Goal: Information Seeking & Learning: Check status

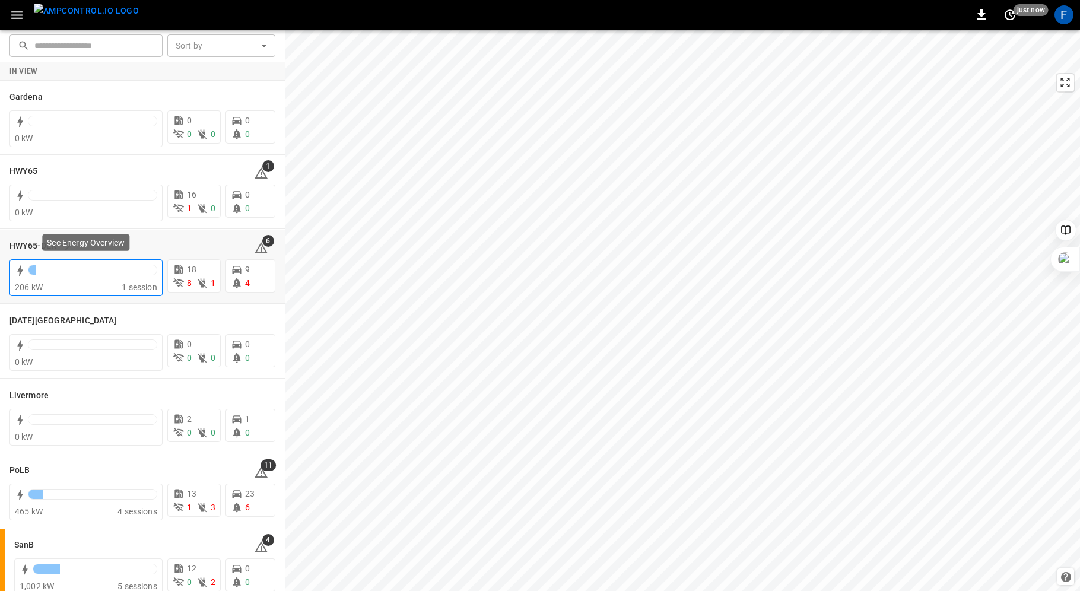
click at [45, 281] on div "206 kW" at bounding box center [68, 287] width 107 height 12
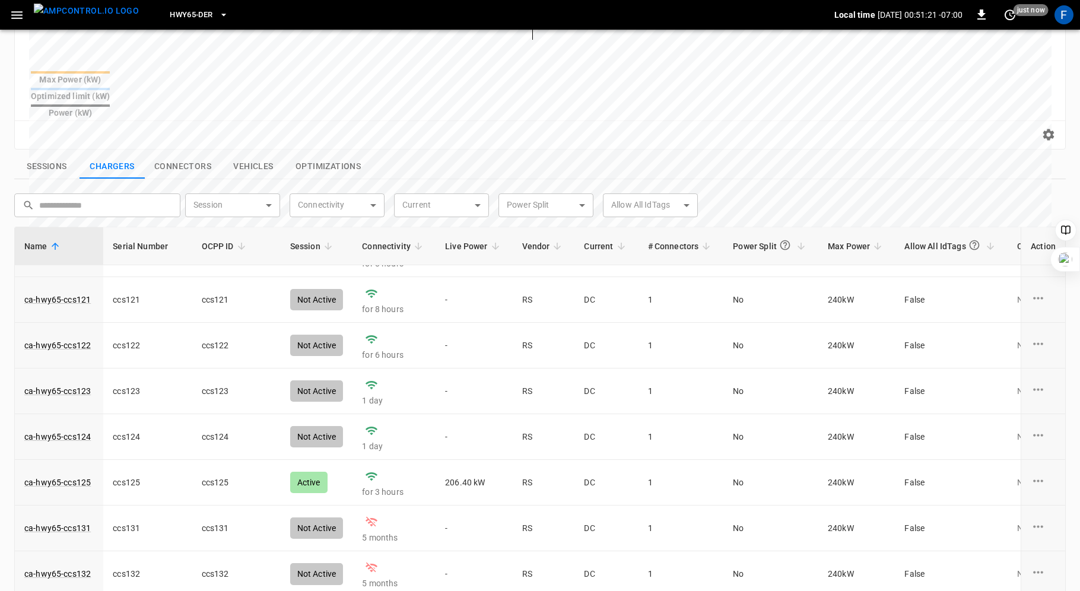
scroll to position [224, 0]
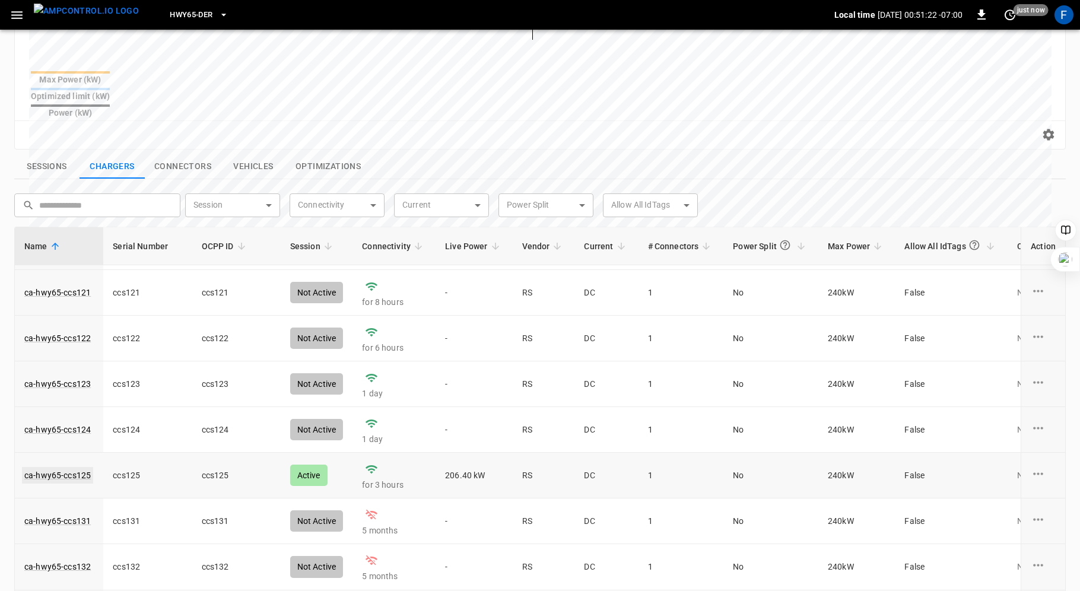
click at [80, 467] on link "ca-hwy65-ccs125" at bounding box center [57, 475] width 71 height 17
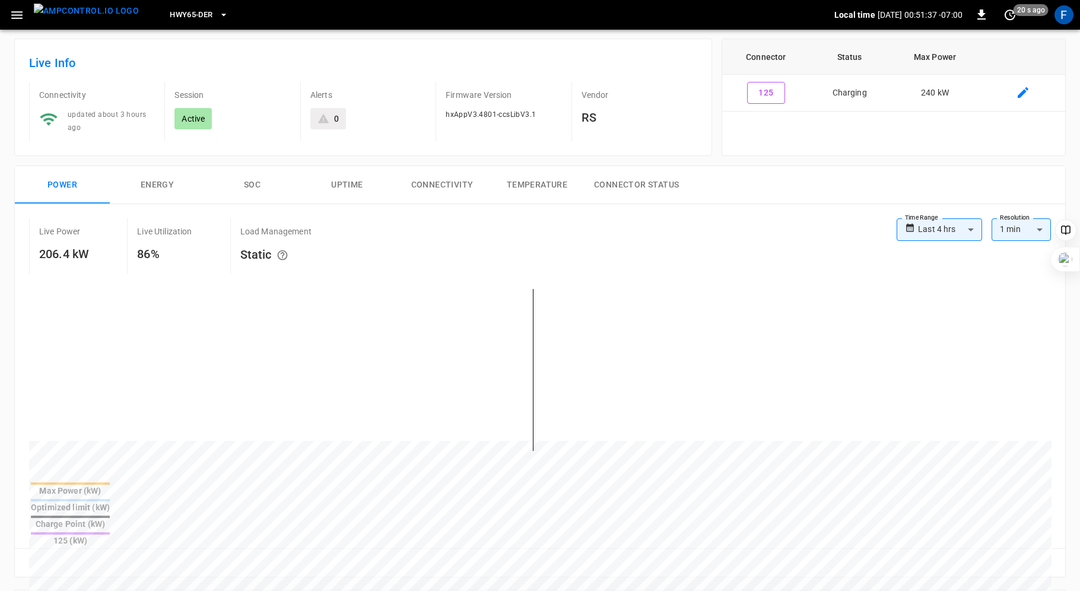
scroll to position [13, 0]
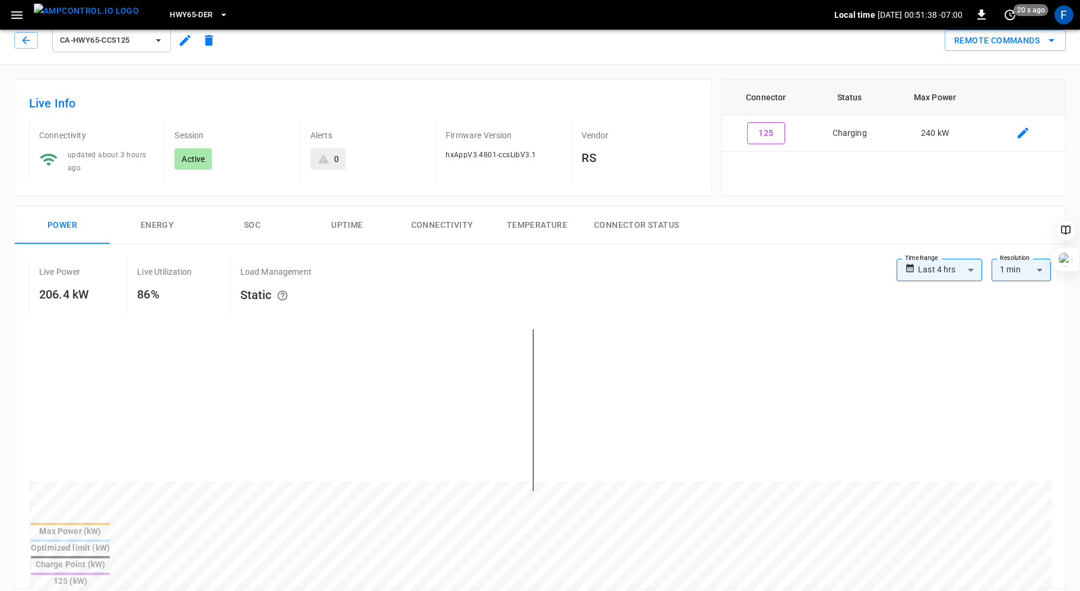
click at [257, 214] on button "SOC" at bounding box center [252, 226] width 95 height 38
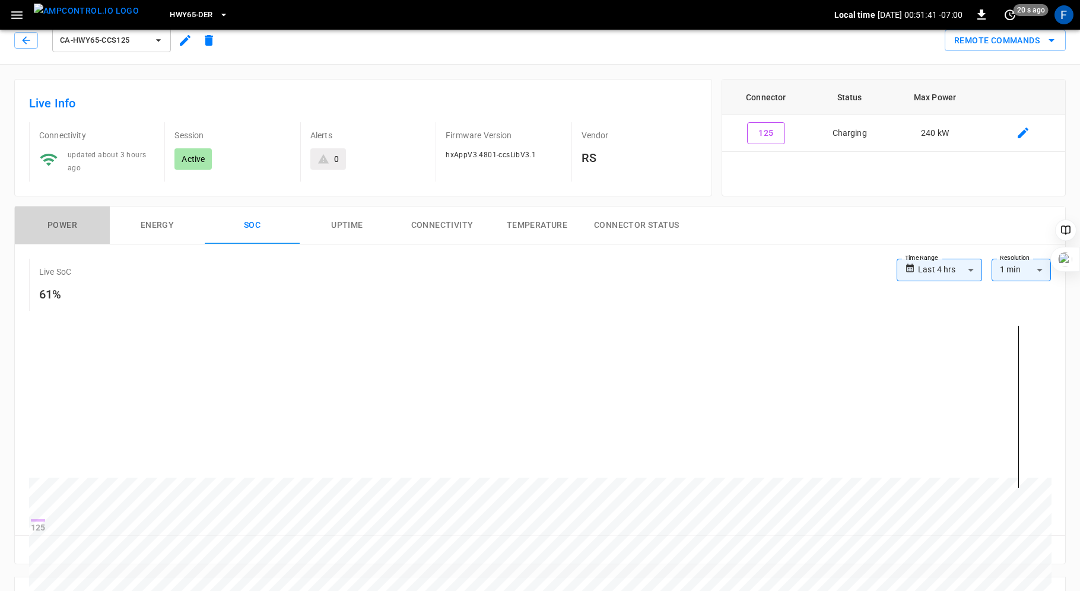
click at [68, 223] on button "Power" at bounding box center [62, 226] width 95 height 38
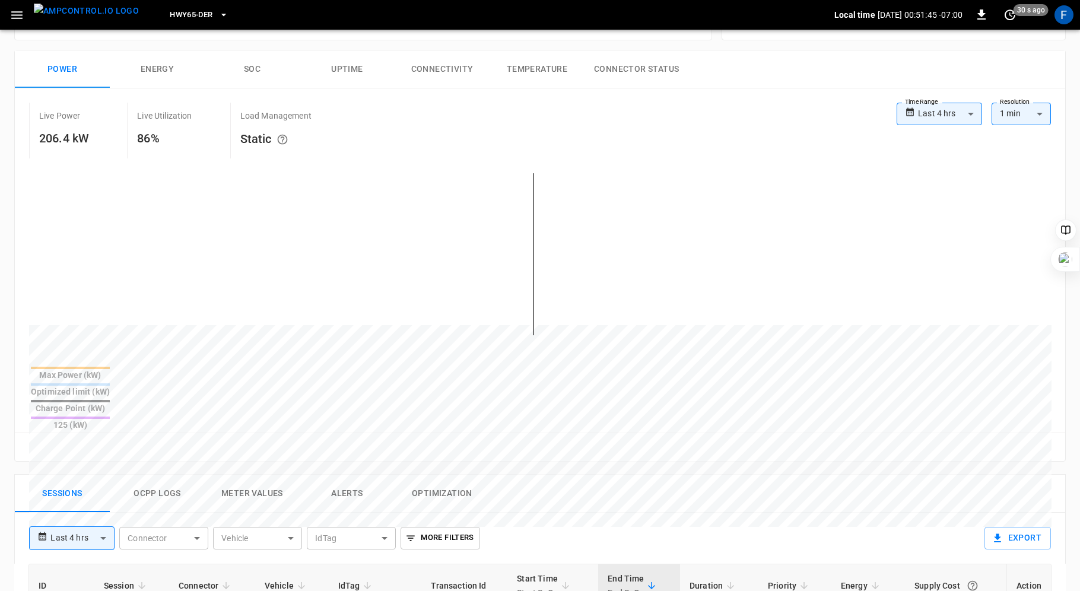
scroll to position [0, 0]
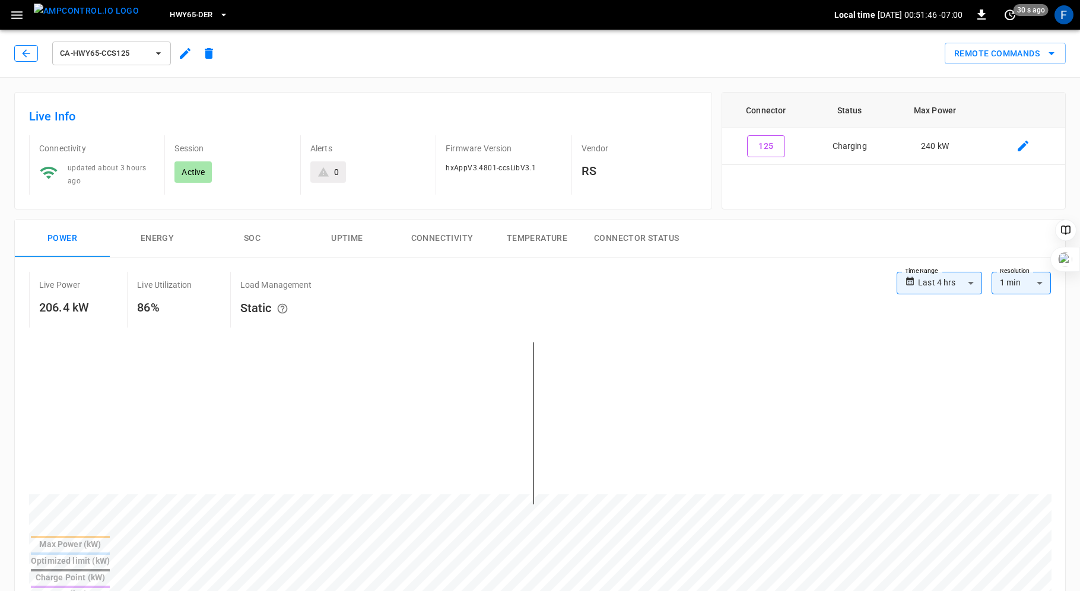
click at [27, 50] on icon "button" at bounding box center [26, 53] width 12 height 12
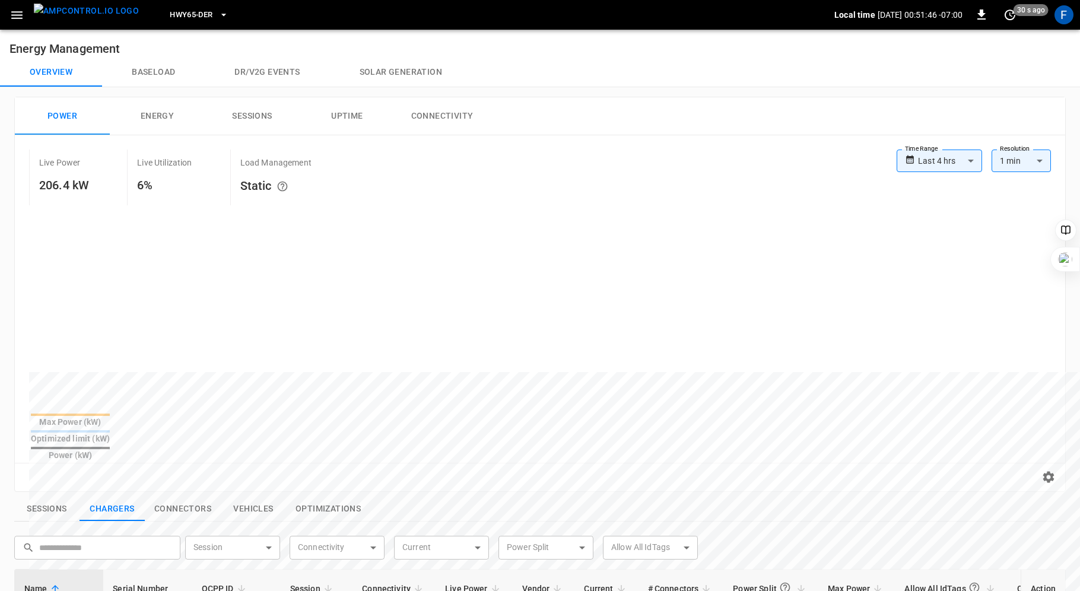
scroll to position [343, 0]
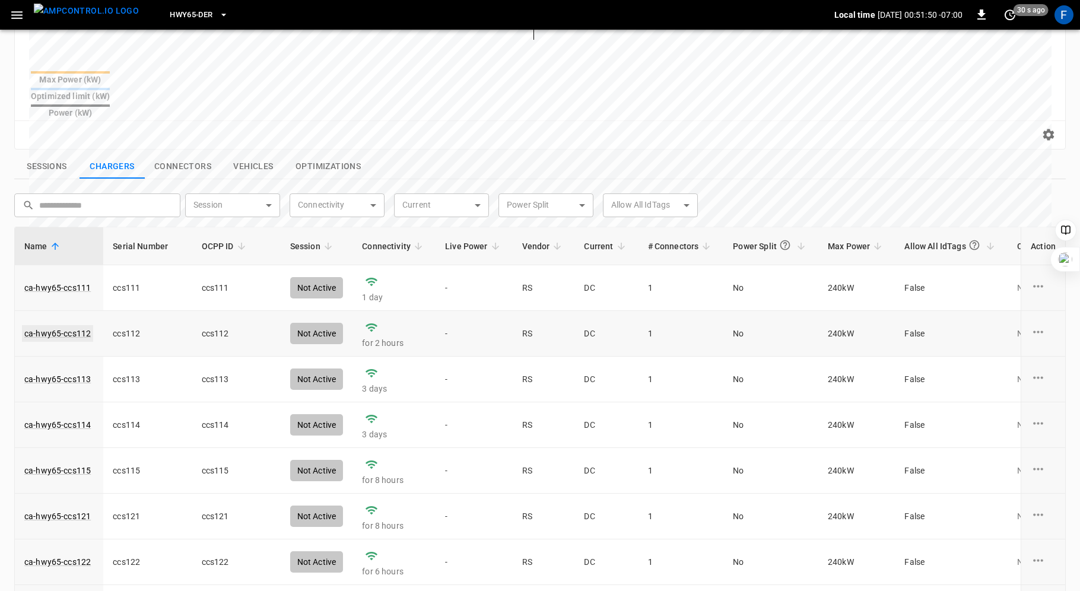
click at [68, 325] on link "ca-hwy65-ccs112" at bounding box center [57, 333] width 71 height 17
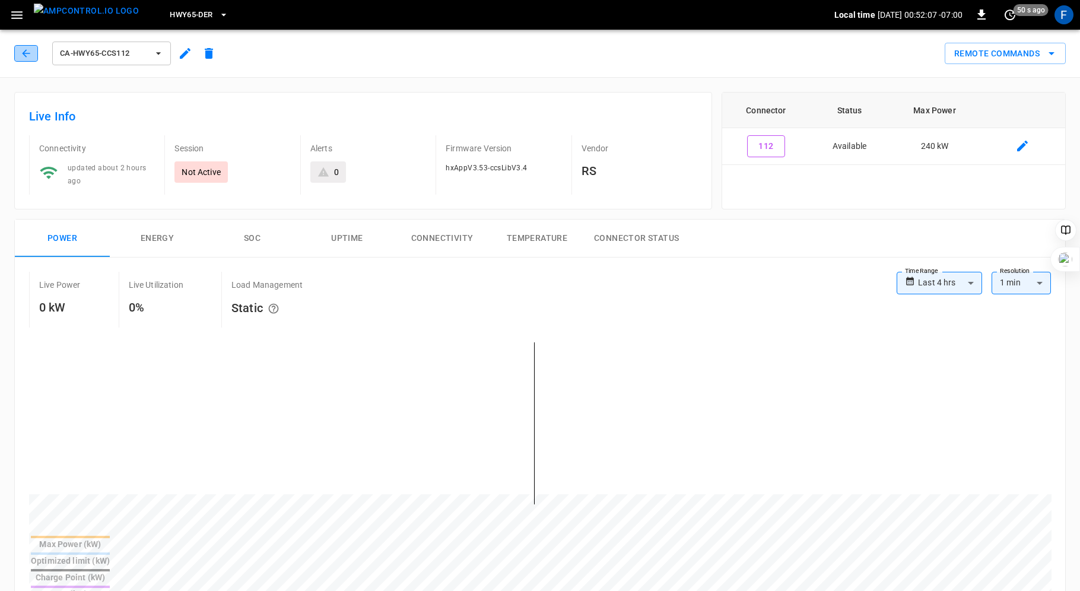
click at [29, 49] on icon "button" at bounding box center [26, 53] width 12 height 12
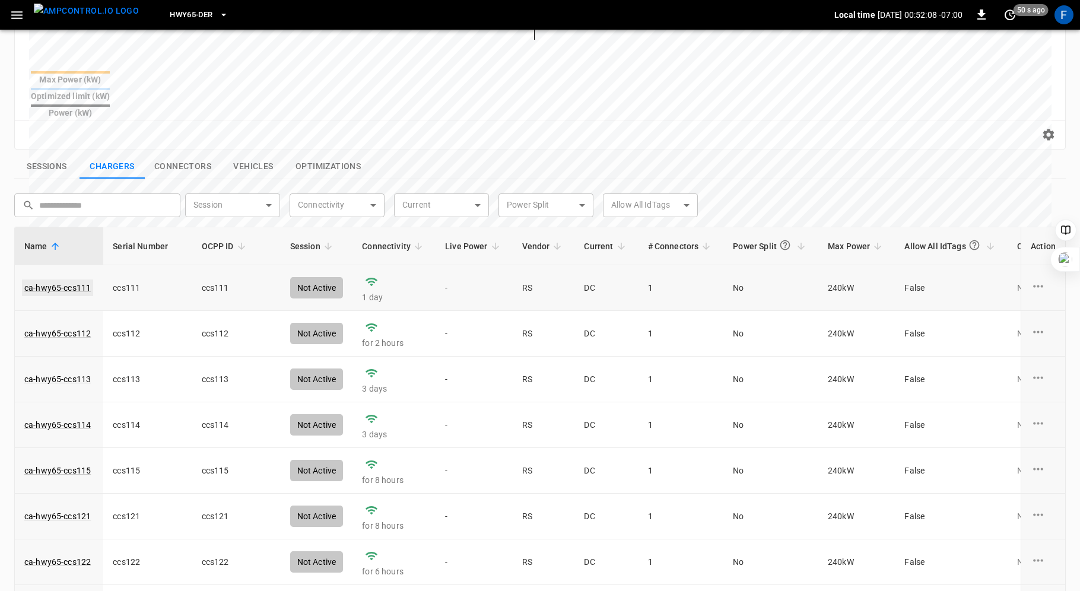
click at [62, 280] on link "ca-hwy65-ccs111" at bounding box center [57, 288] width 71 height 17
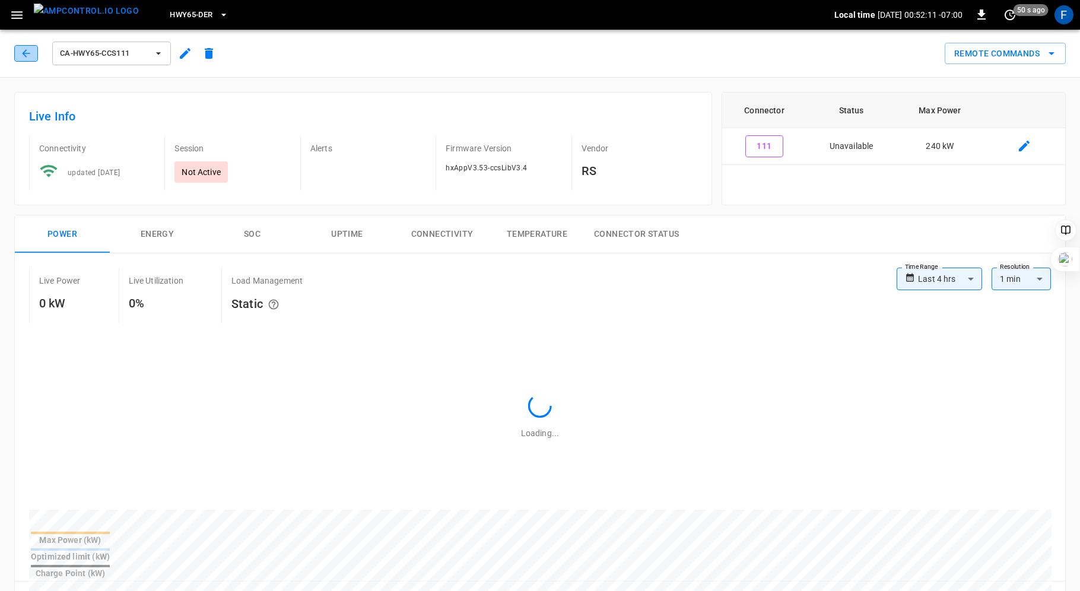
click at [25, 53] on icon "button" at bounding box center [26, 53] width 8 height 8
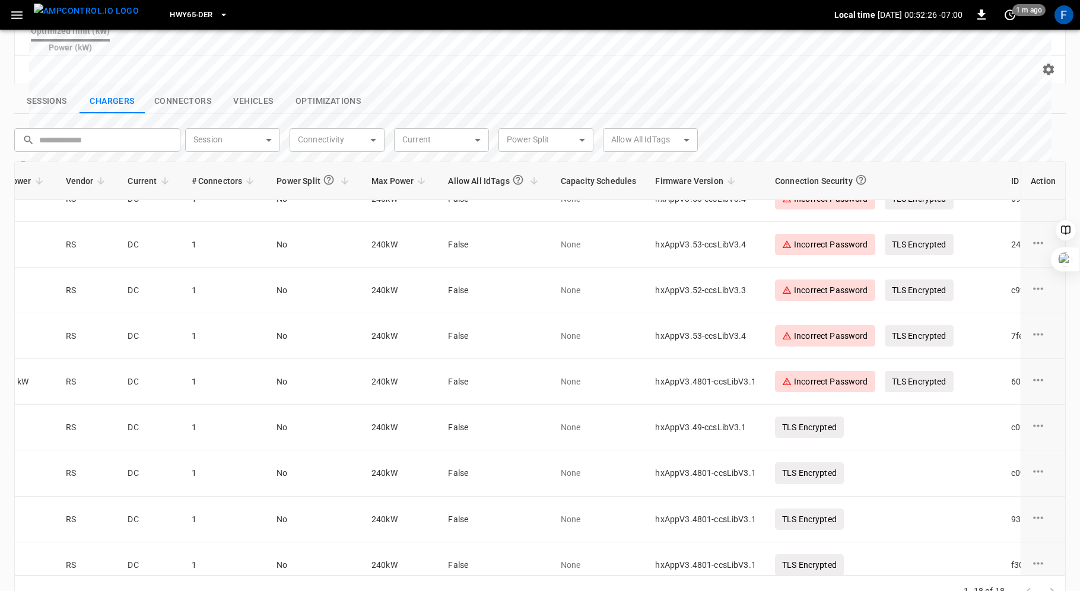
scroll to position [252, 483]
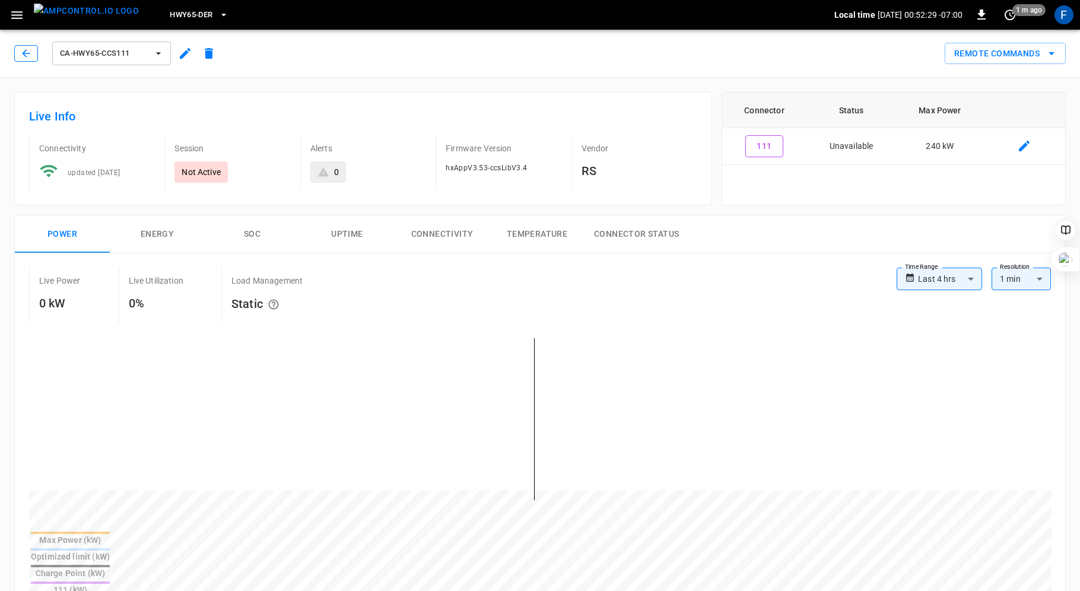
click at [23, 54] on icon "button" at bounding box center [26, 53] width 8 height 8
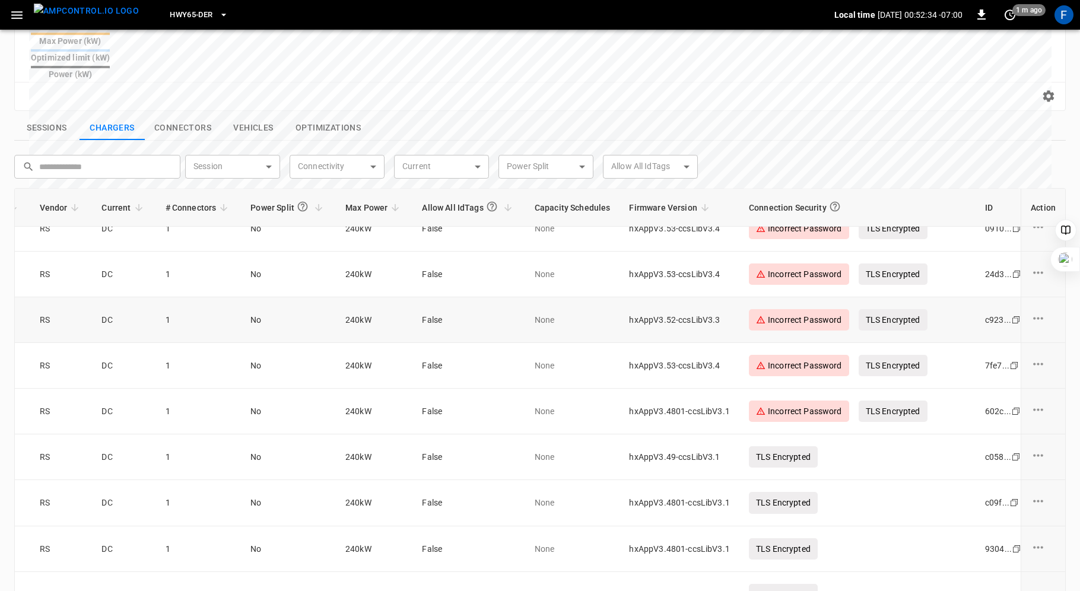
click at [708, 298] on td "hxAppV3.52-ccsLibV3.3" at bounding box center [679, 320] width 119 height 46
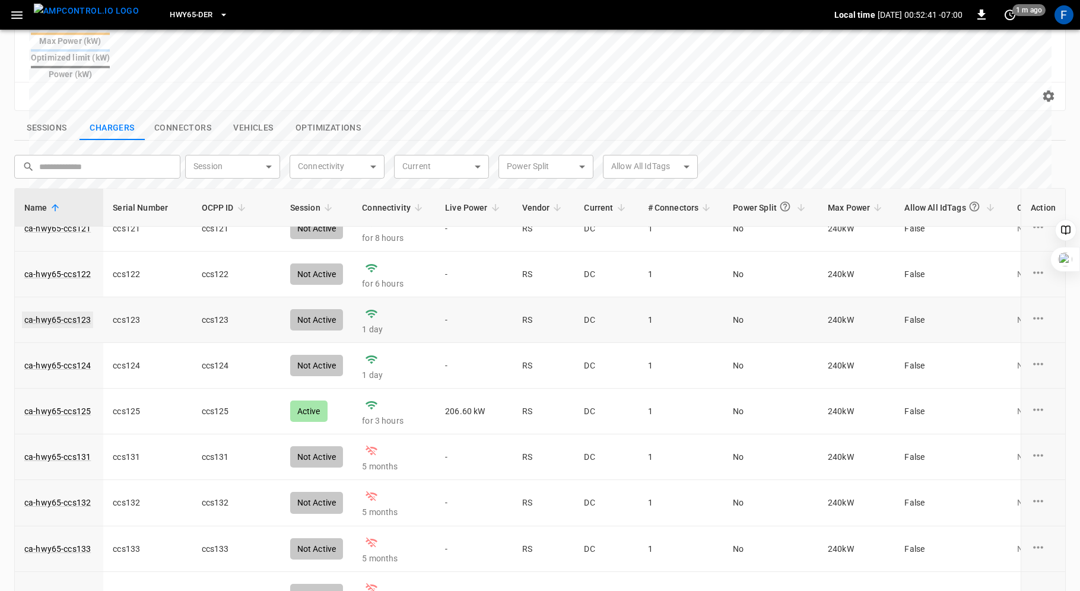
click at [62, 312] on link "ca-hwy65-ccs123" at bounding box center [57, 320] width 71 height 17
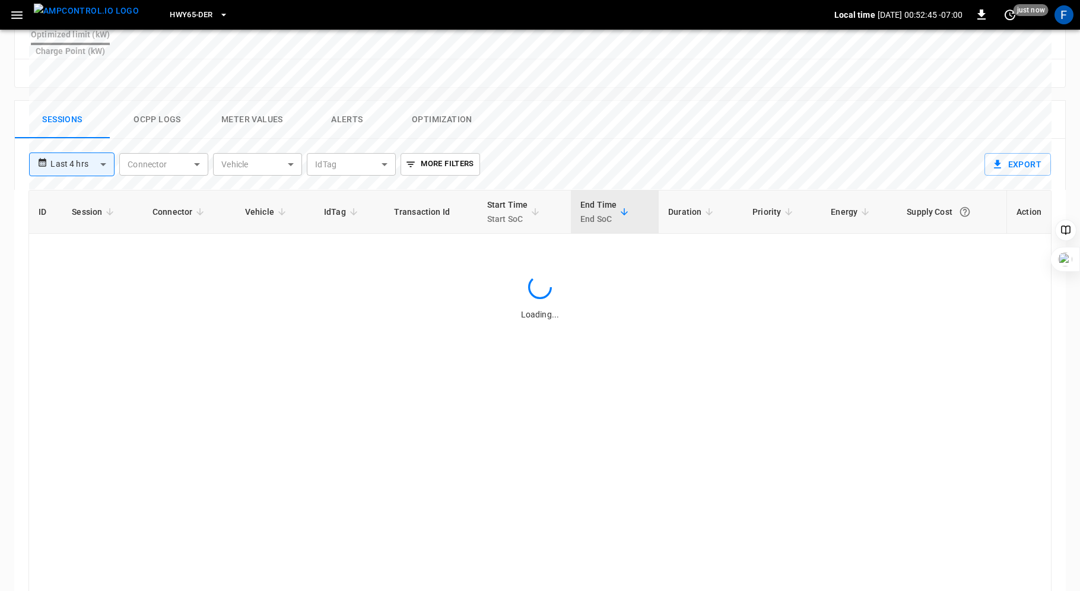
click at [252, 91] on div "**********" at bounding box center [535, 363] width 1061 height 545
